Goal: Information Seeking & Learning: Learn about a topic

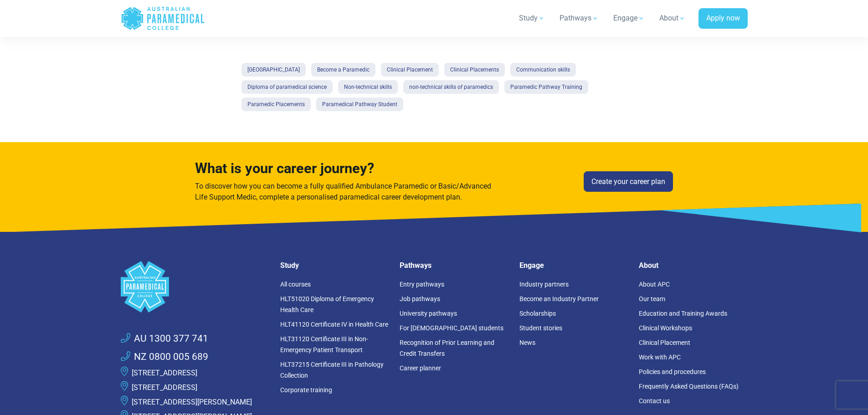
scroll to position [1367, 0]
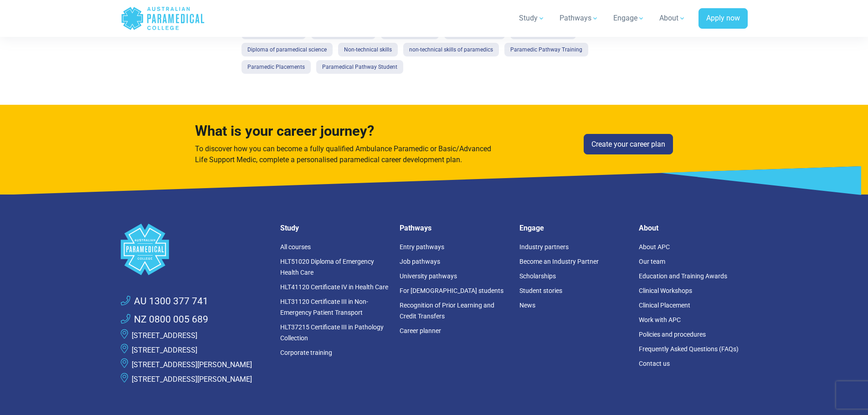
scroll to position [1504, 0]
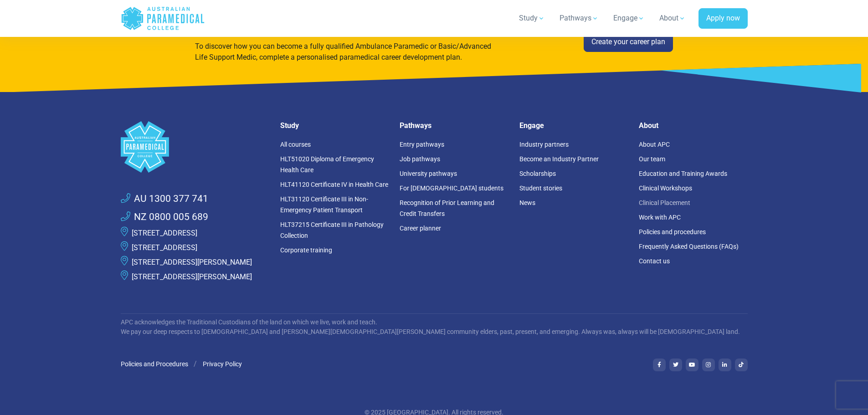
click at [665, 206] on link "Clinical Placement" at bounding box center [664, 202] width 51 height 7
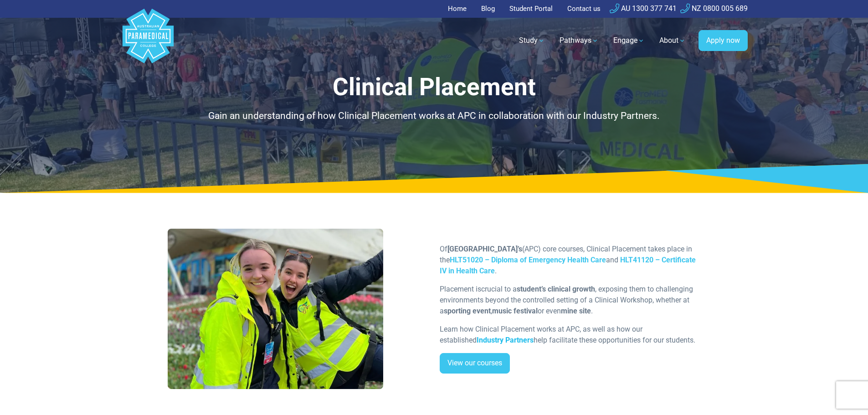
click at [477, 341] on strong "Industry Partners" at bounding box center [505, 340] width 57 height 9
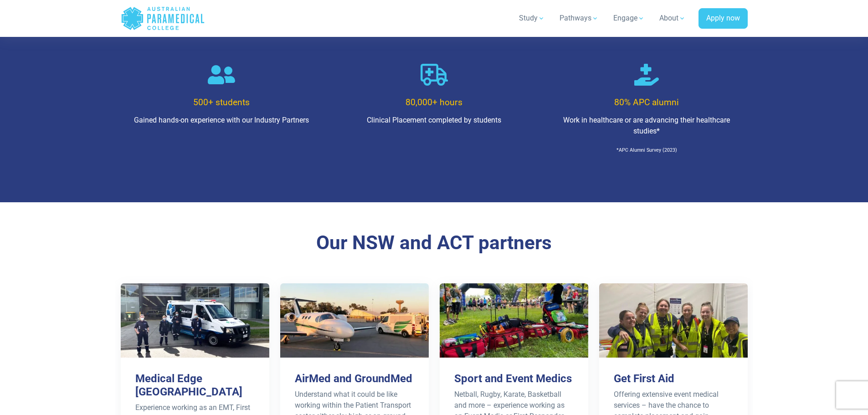
scroll to position [775, 0]
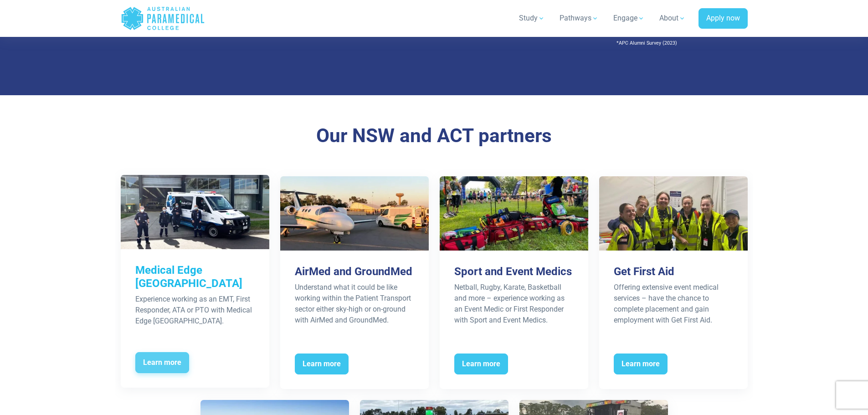
click at [167, 360] on span "Learn more" at bounding box center [162, 362] width 54 height 21
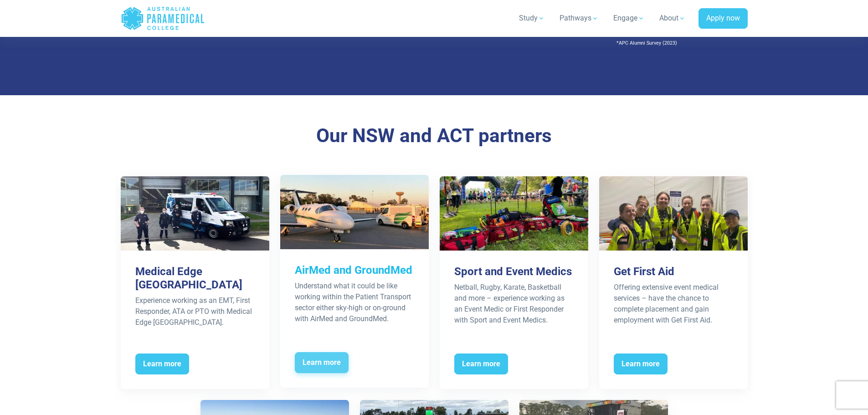
click at [318, 359] on span "Learn more" at bounding box center [322, 362] width 54 height 21
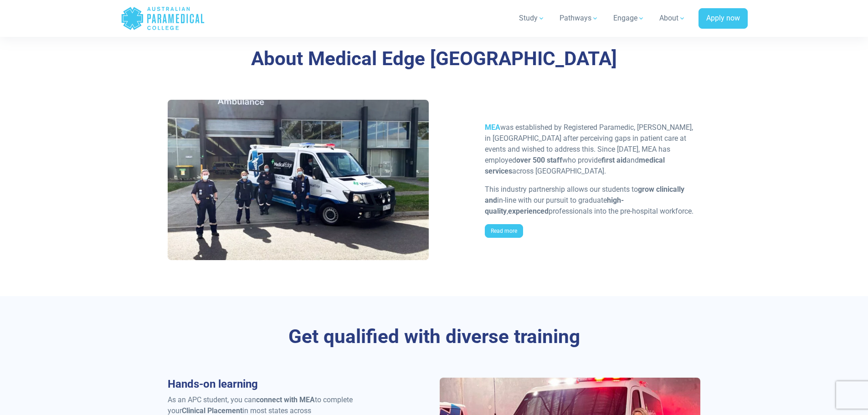
scroll to position [638, 0]
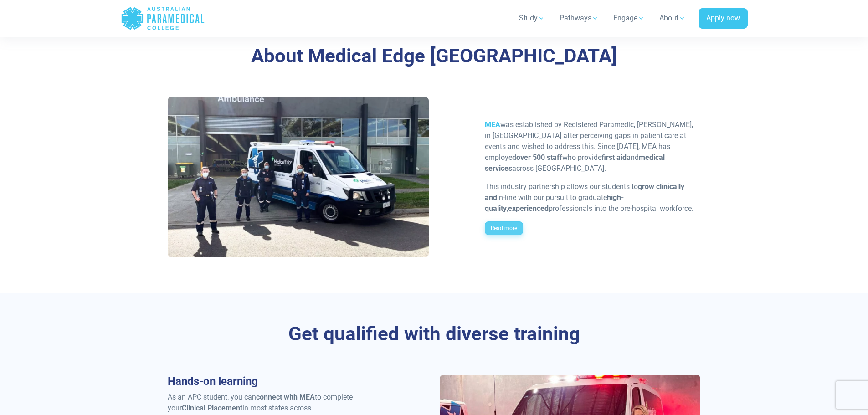
click at [505, 221] on link "Read more" at bounding box center [504, 228] width 38 height 14
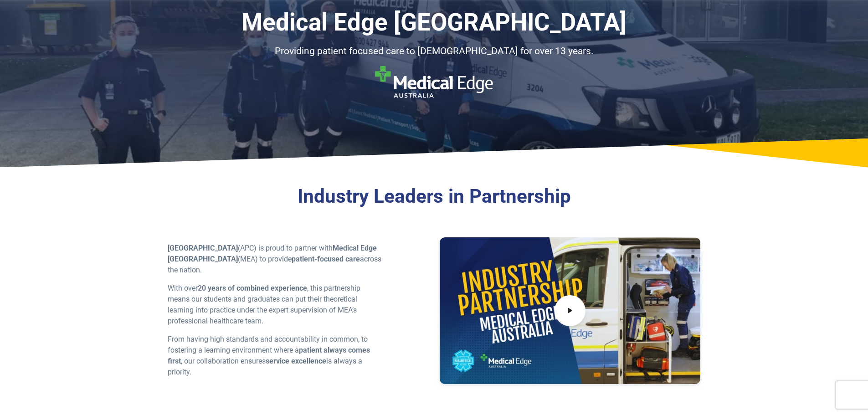
scroll to position [0, 0]
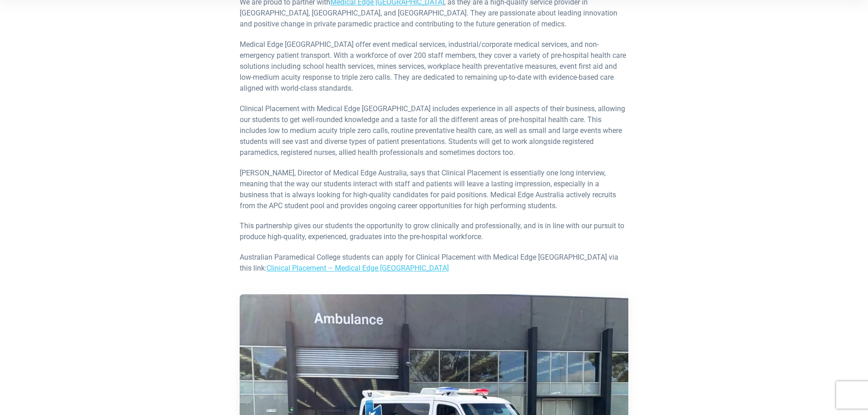
scroll to position [273, 0]
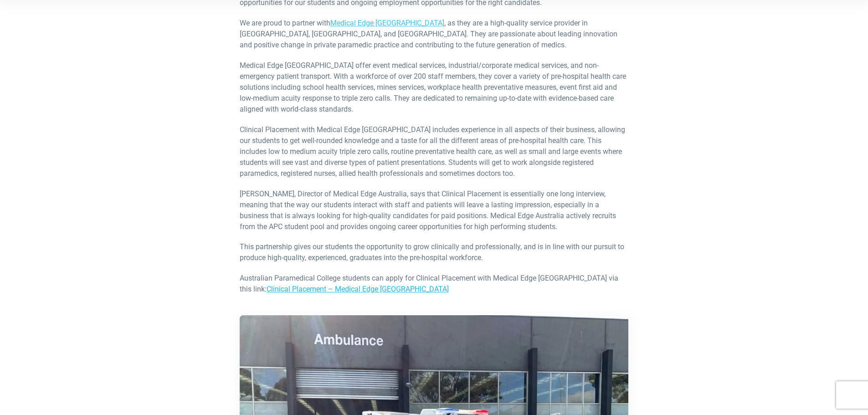
click at [336, 285] on link "Clinical Placement – Medical Edge Australia" at bounding box center [358, 289] width 182 height 9
